Goal: Find specific page/section: Find specific page/section

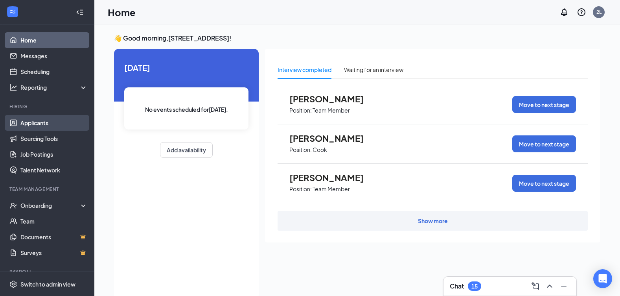
click at [43, 122] on link "Applicants" at bounding box center [53, 123] width 67 height 16
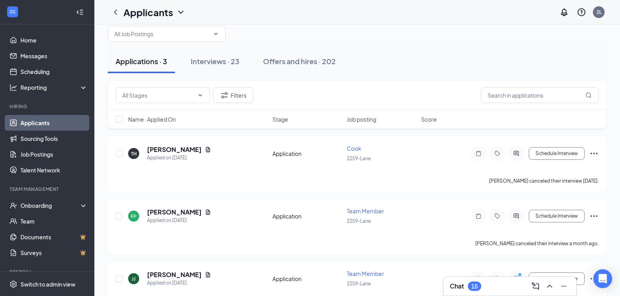
scroll to position [46, 0]
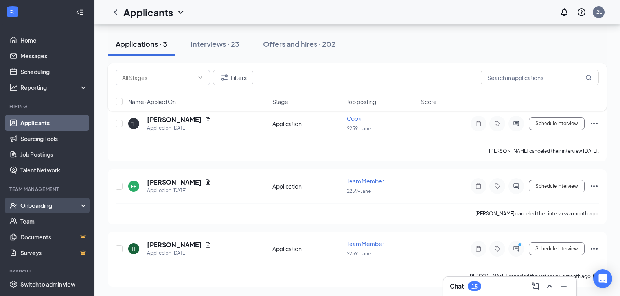
click at [37, 203] on div "Onboarding" at bounding box center [50, 205] width 61 height 8
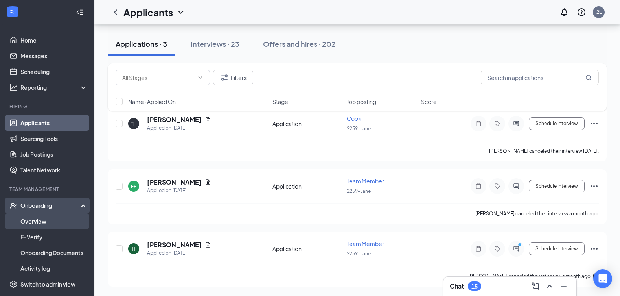
click at [38, 221] on link "Overview" at bounding box center [53, 221] width 67 height 16
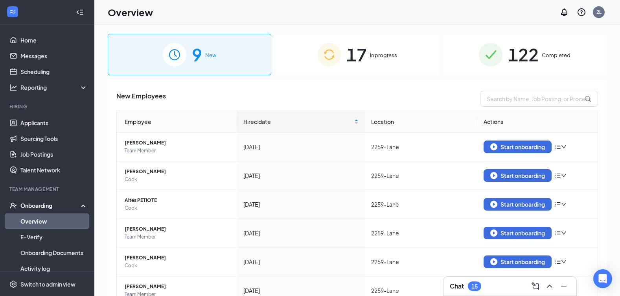
click at [360, 57] on span "17" at bounding box center [356, 54] width 20 height 27
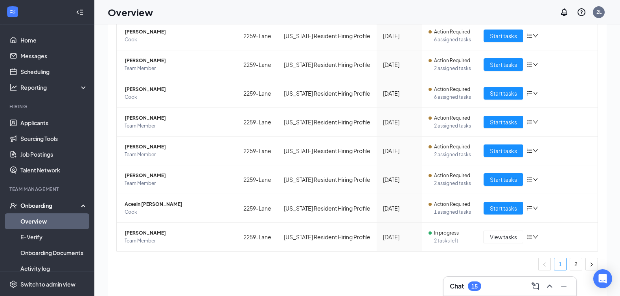
scroll to position [35, 0]
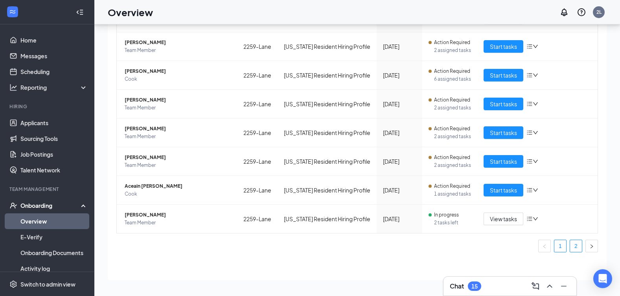
click at [570, 244] on link "2" at bounding box center [576, 246] width 12 height 12
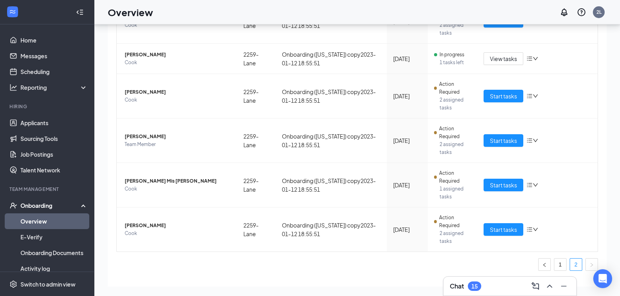
click at [44, 205] on div "Onboarding" at bounding box center [50, 205] width 61 height 8
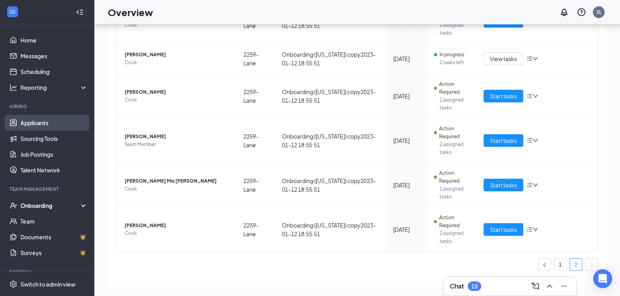
click at [46, 121] on link "Applicants" at bounding box center [53, 123] width 67 height 16
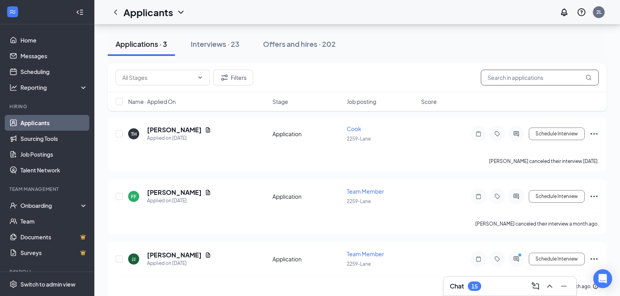
click at [494, 77] on input "text" at bounding box center [540, 78] width 118 height 16
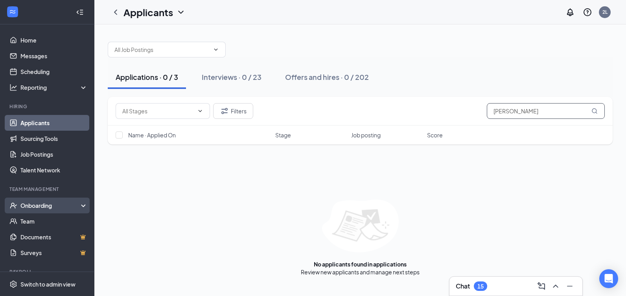
type input "[PERSON_NAME]"
click at [50, 207] on div "Onboarding" at bounding box center [50, 205] width 61 height 8
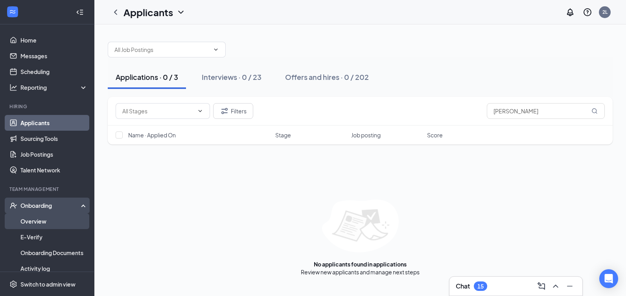
click at [41, 220] on link "Overview" at bounding box center [53, 221] width 67 height 16
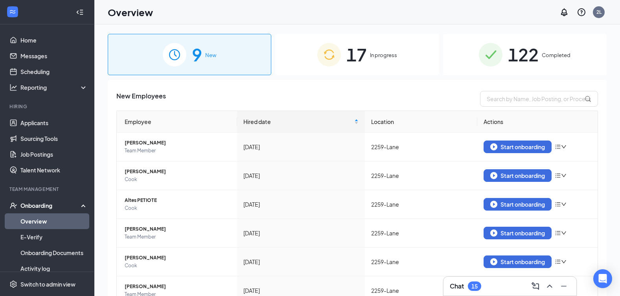
click at [232, 60] on div "9 New" at bounding box center [189, 54] width 163 height 41
click at [489, 99] on input "text" at bounding box center [539, 99] width 118 height 16
type input "[PERSON_NAME]"
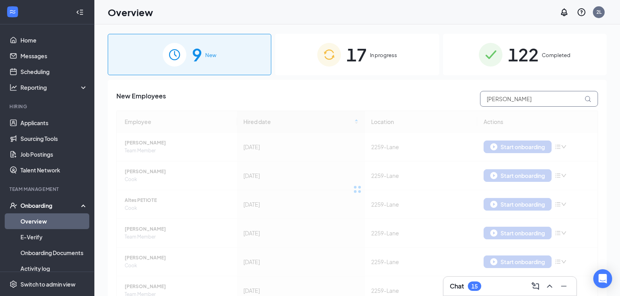
click at [582, 100] on span "[PERSON_NAME]" at bounding box center [539, 99] width 118 height 16
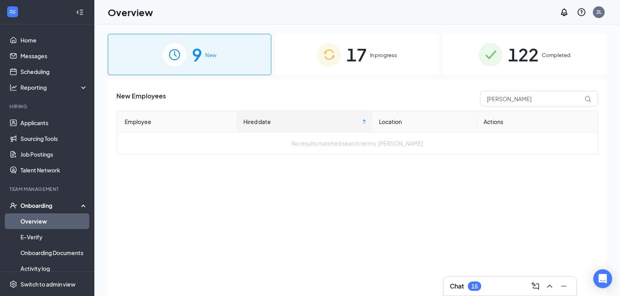
click at [37, 202] on div "Onboarding" at bounding box center [50, 205] width 61 height 8
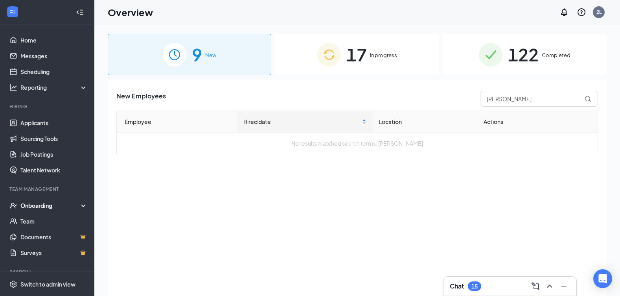
click at [41, 205] on div "Onboarding" at bounding box center [50, 205] width 61 height 8
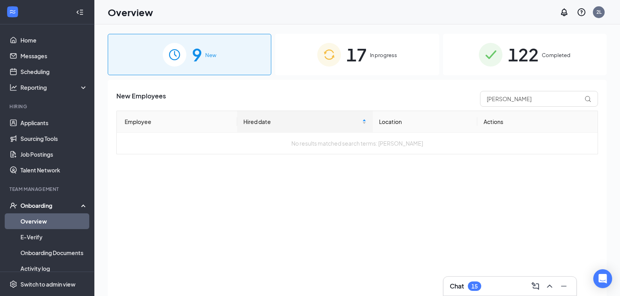
click at [33, 221] on link "Overview" at bounding box center [53, 221] width 67 height 16
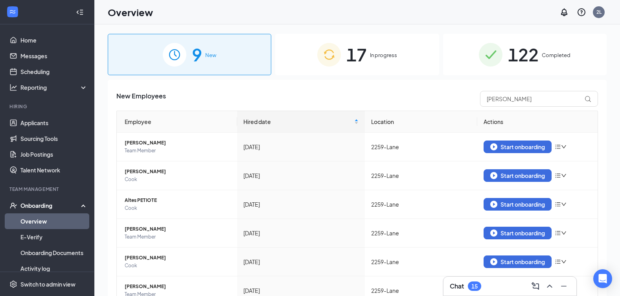
click at [364, 60] on div "17 In progress" at bounding box center [356, 54] width 163 height 41
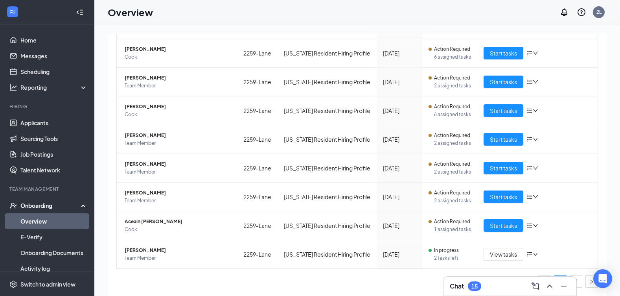
scroll to position [35, 0]
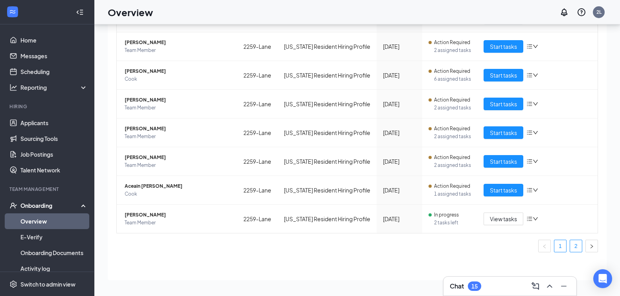
click at [570, 244] on link "2" at bounding box center [576, 246] width 12 height 12
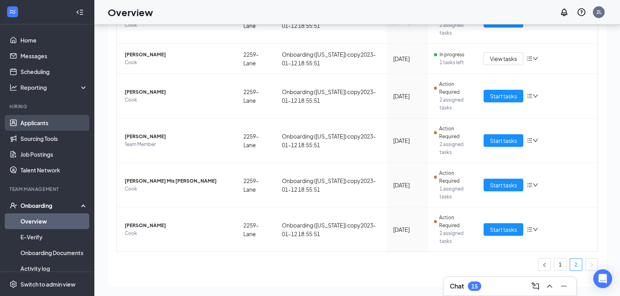
click at [45, 125] on link "Applicants" at bounding box center [53, 123] width 67 height 16
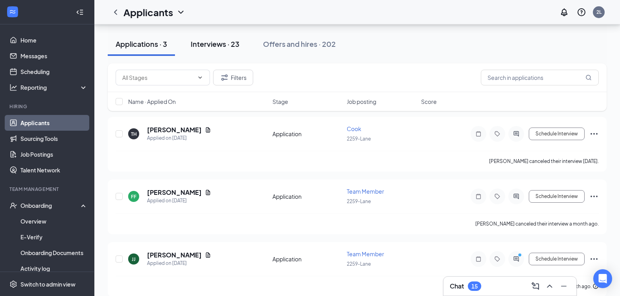
click at [216, 45] on div "Interviews · 23" at bounding box center [215, 44] width 49 height 10
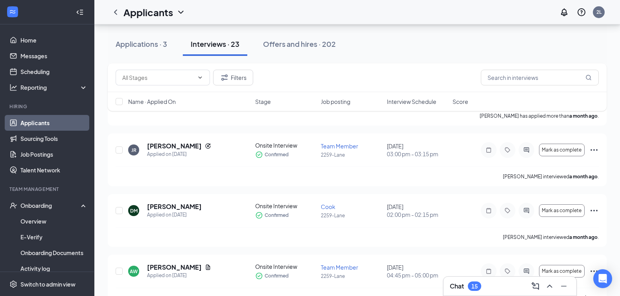
scroll to position [1091, 0]
